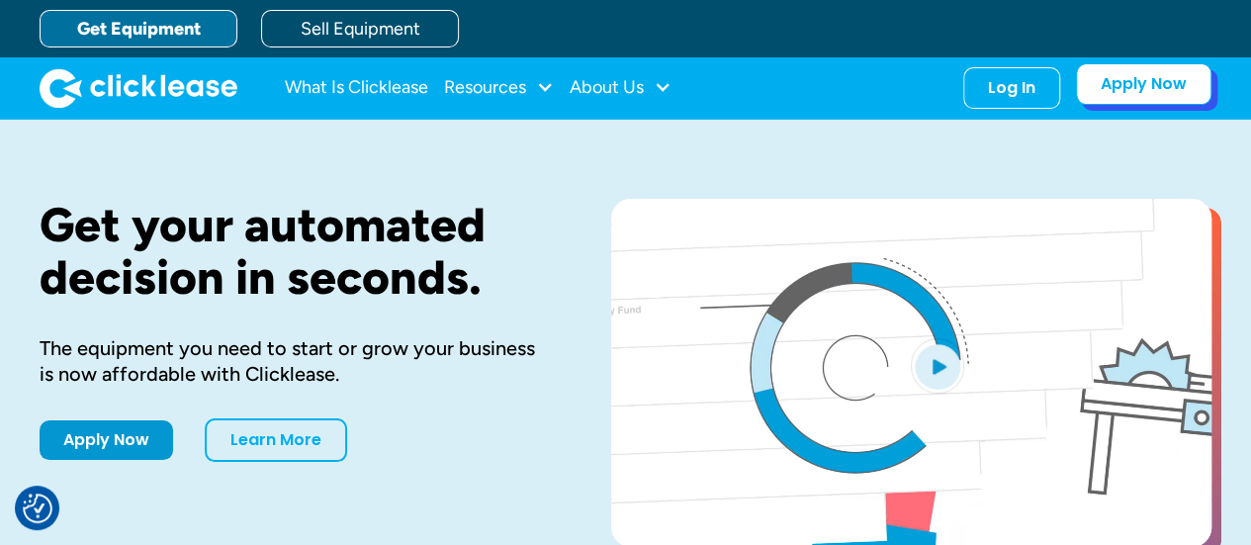
click at [1142, 103] on link "Apply Now" at bounding box center [1143, 84] width 135 height 42
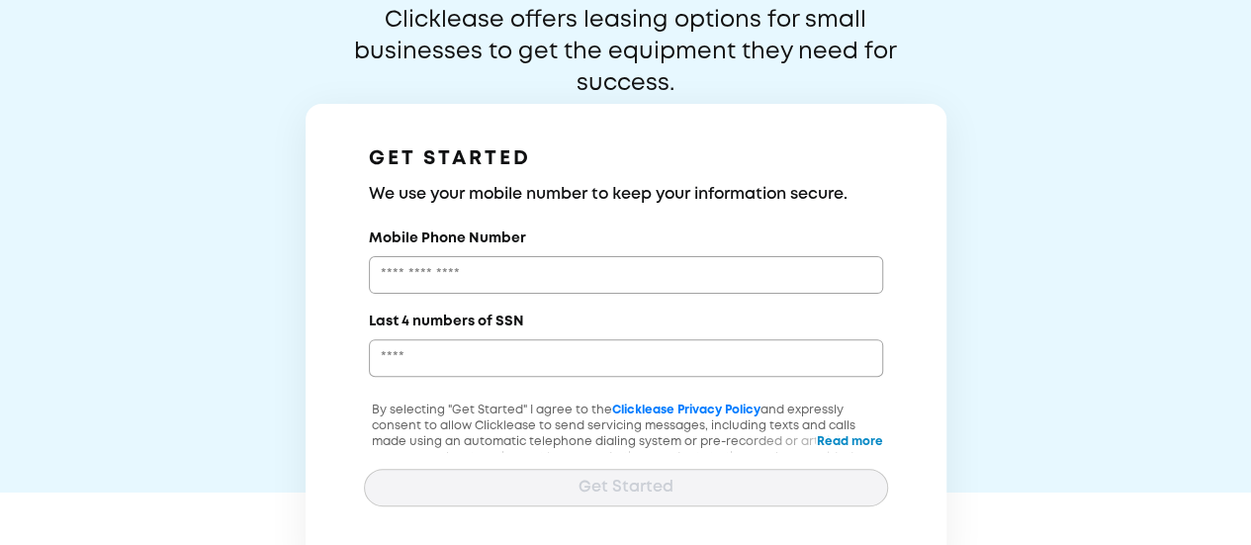
scroll to position [134, 0]
click at [492, 286] on input "Mobile Phone Number" at bounding box center [626, 274] width 514 height 38
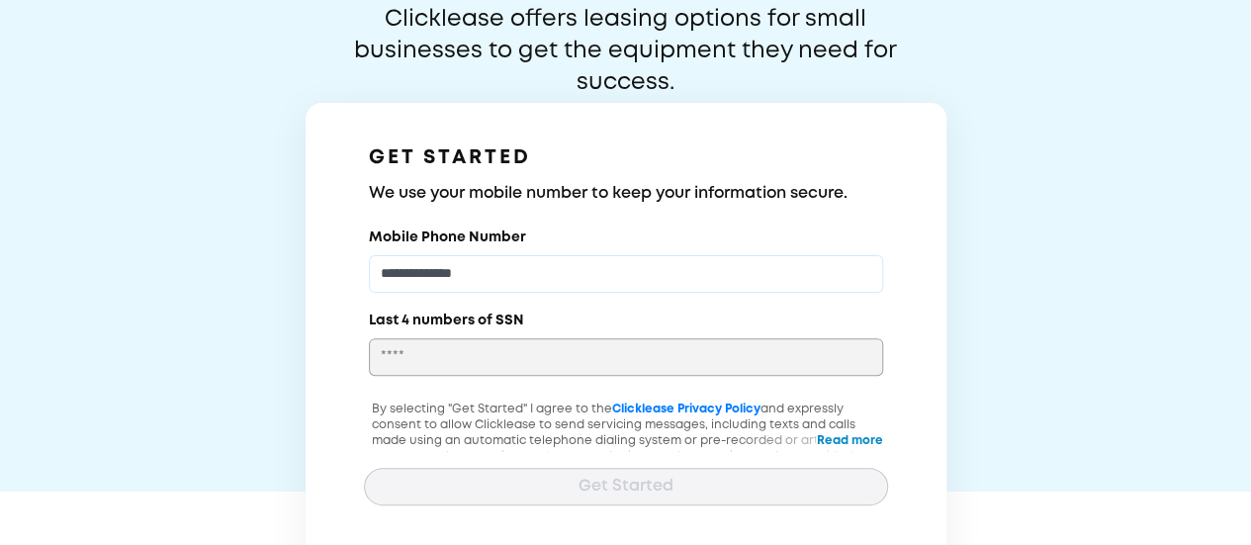
type input "**********"
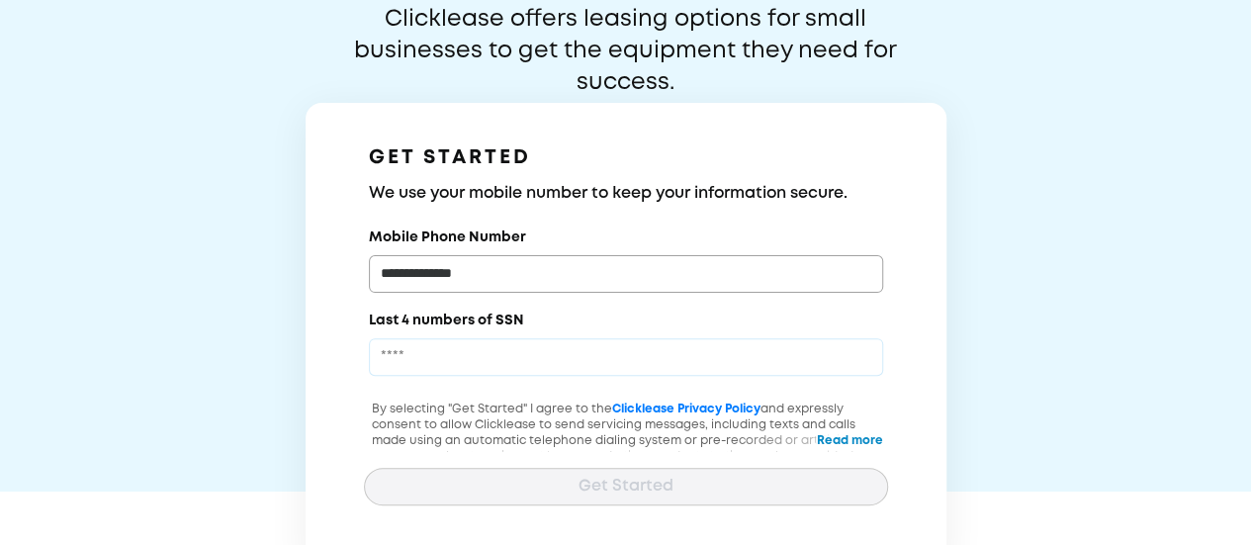
click at [459, 354] on input "Last 4 numbers of SSN" at bounding box center [626, 357] width 514 height 38
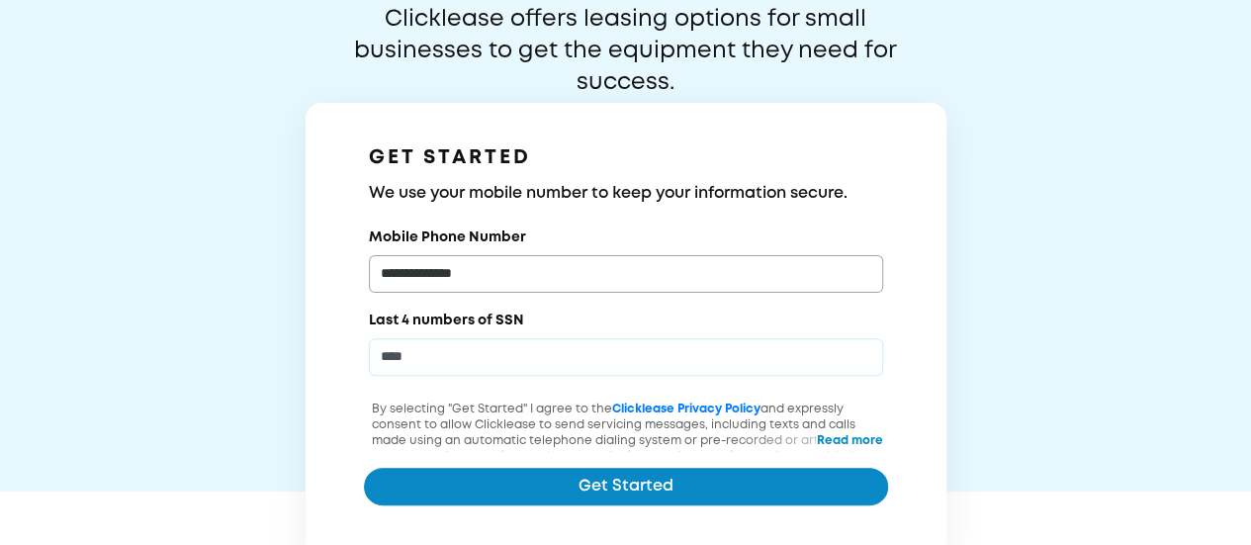
type input "****"
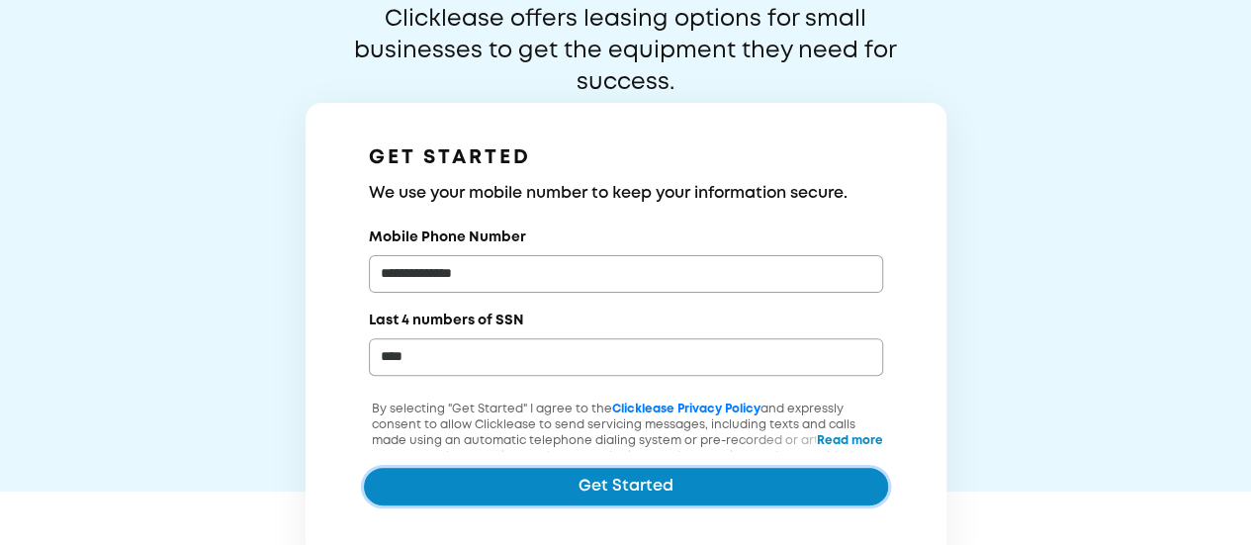
click at [433, 478] on button "Get Started" at bounding box center [626, 487] width 524 height 38
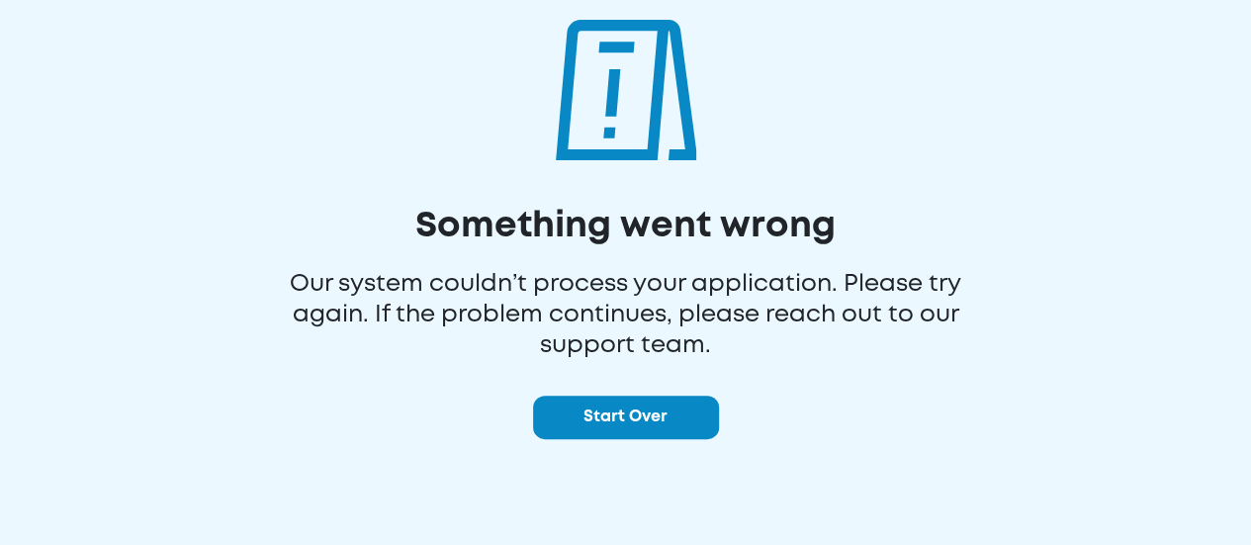
scroll to position [89, 0]
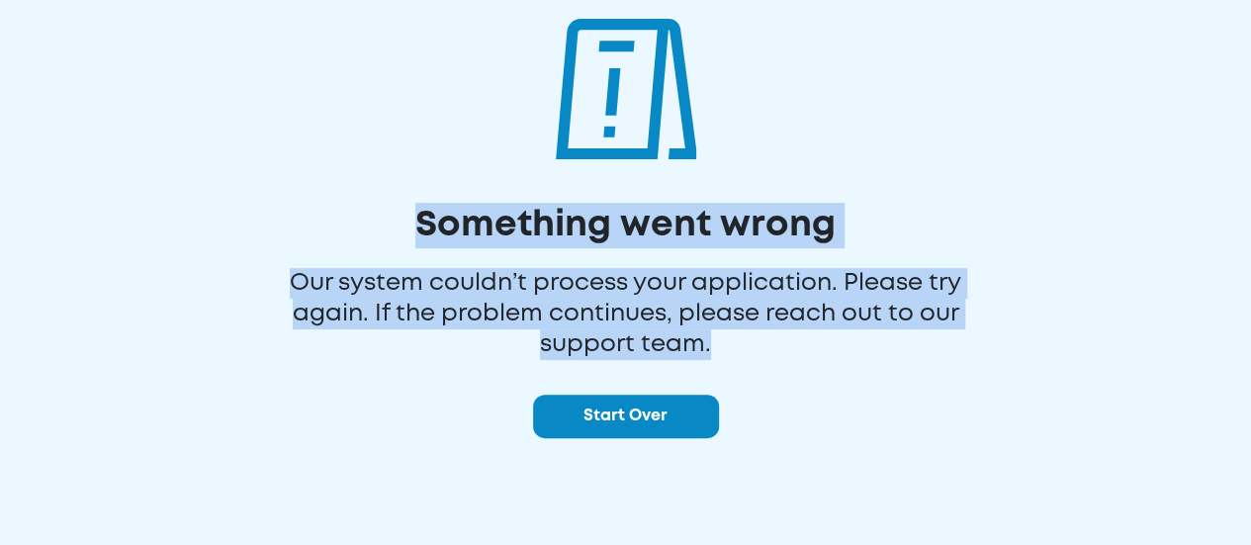
drag, startPoint x: 404, startPoint y: 213, endPoint x: 740, endPoint y: 373, distance: 372.3
click at [740, 373] on div "Something went wrong Our system couldn’t process your application. Please try a…" at bounding box center [625, 298] width 1251 height 774
copy div "Something went wrong Our system couldn’t process your application. Please try a…"
